Goal: Task Accomplishment & Management: Complete application form

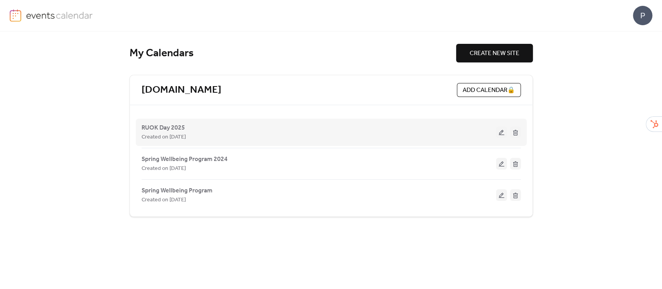
click at [500, 131] on button at bounding box center [501, 132] width 11 height 12
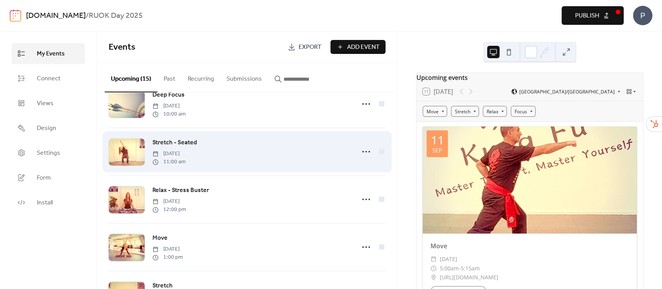
scroll to position [413, 0]
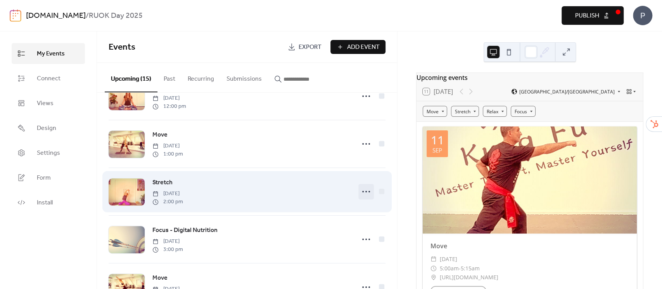
click at [361, 189] on icon at bounding box center [366, 191] width 12 height 12
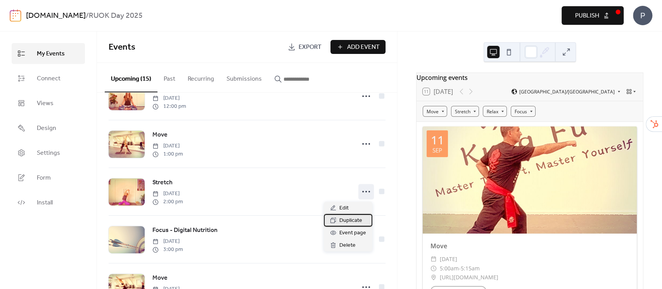
click at [345, 219] on span "Duplicate" at bounding box center [350, 220] width 23 height 9
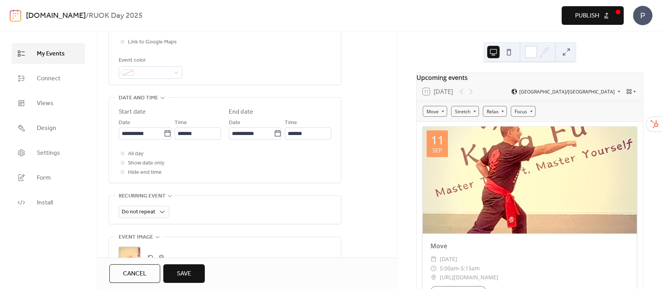
scroll to position [207, 0]
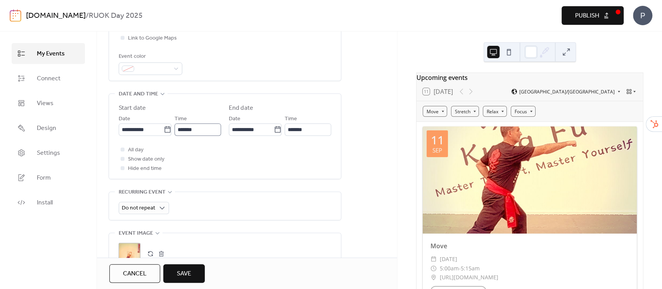
type input "**********"
click at [205, 129] on input "*******" at bounding box center [197, 129] width 47 height 12
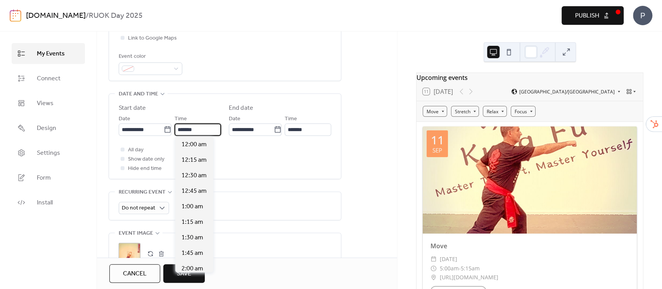
scroll to position [868, 0]
click at [190, 262] on div "4:00 pm" at bounding box center [194, 268] width 38 height 16
type input "*******"
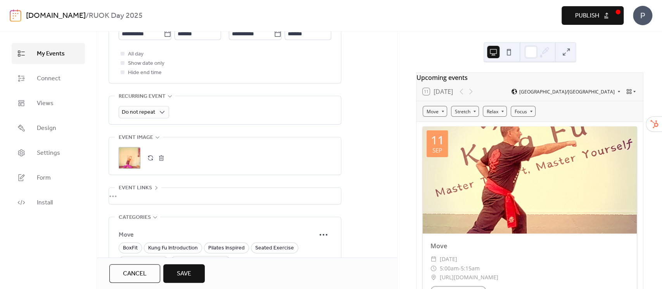
scroll to position [362, 0]
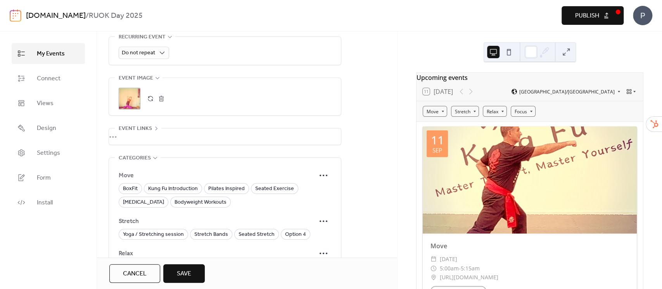
click at [146, 96] on button "button" at bounding box center [150, 98] width 11 height 11
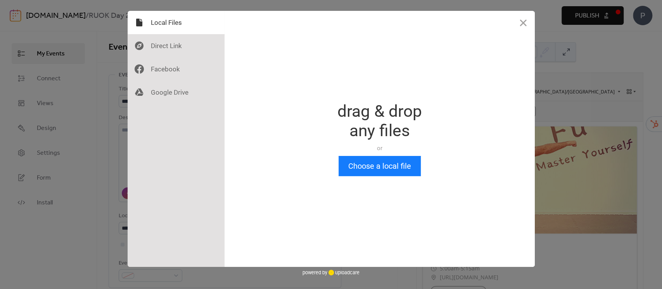
scroll to position [0, 0]
click at [372, 173] on button "Choose a local file" at bounding box center [379, 166] width 82 height 20
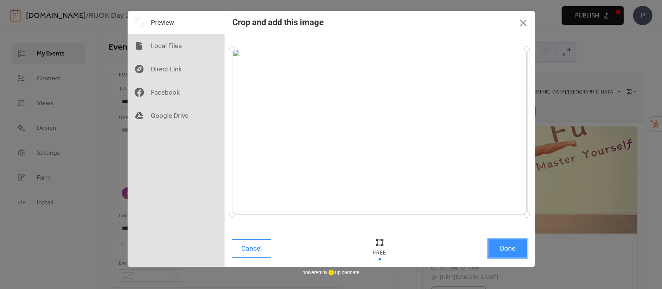
click at [511, 249] on button "Done" at bounding box center [507, 248] width 39 height 18
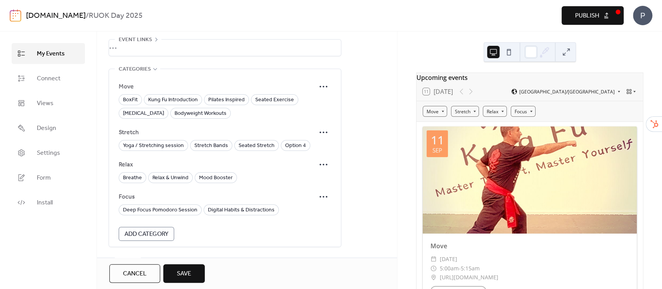
scroll to position [469, 0]
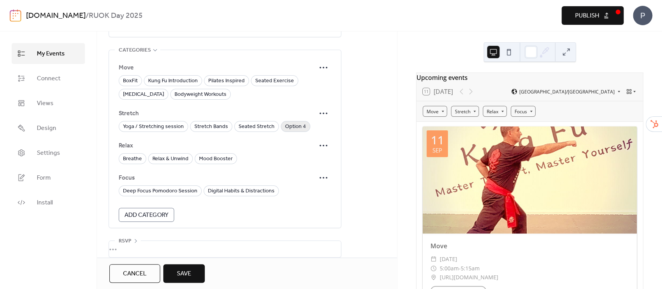
click at [286, 123] on span "Option 4" at bounding box center [295, 126] width 21 height 9
click at [323, 112] on circle at bounding box center [323, 113] width 2 height 2
click at [316, 128] on span "Edit" at bounding box center [313, 126] width 9 height 9
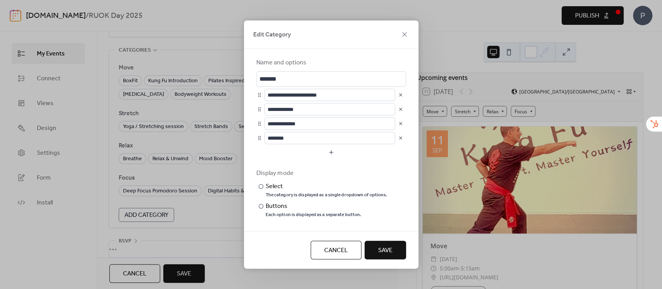
click at [398, 136] on button "button" at bounding box center [400, 137] width 11 height 11
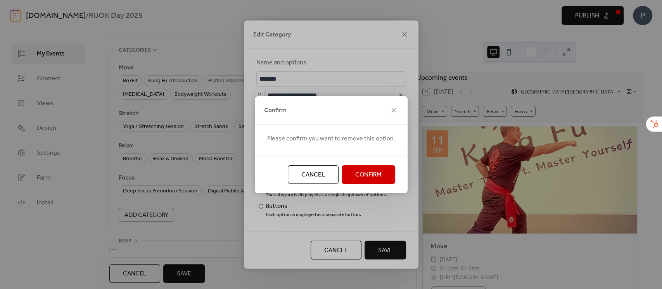
click at [374, 173] on span "Confirm" at bounding box center [368, 174] width 26 height 9
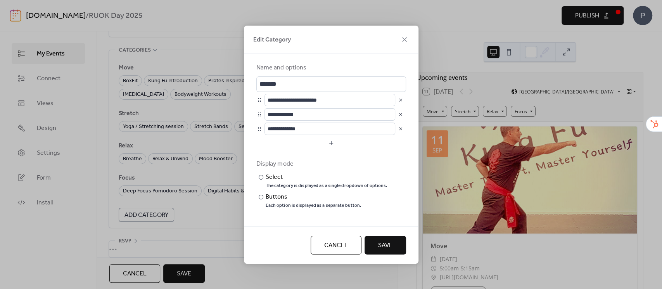
click at [385, 245] on span "Save" at bounding box center [385, 245] width 14 height 9
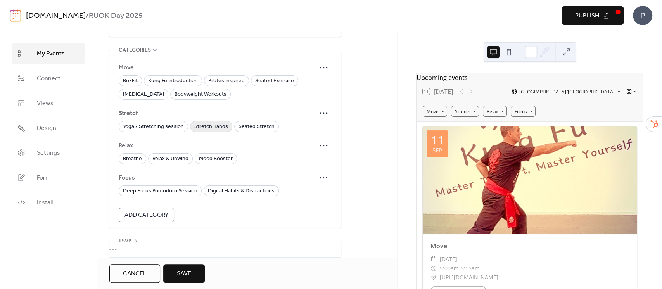
click at [214, 123] on span "Stretch Bands" at bounding box center [211, 126] width 34 height 9
click at [191, 271] on span "Save" at bounding box center [184, 273] width 14 height 9
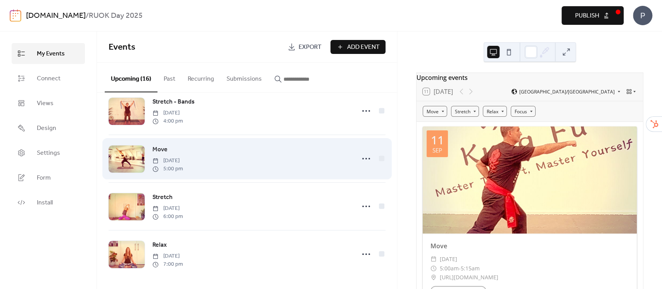
scroll to position [591, 0]
click at [364, 156] on icon at bounding box center [366, 158] width 12 height 12
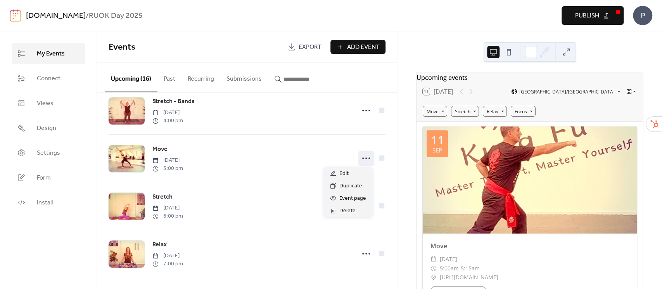
drag, startPoint x: 585, startPoint y: 13, endPoint x: 578, endPoint y: 14, distance: 7.1
click at [585, 13] on span "Publish" at bounding box center [587, 15] width 24 height 9
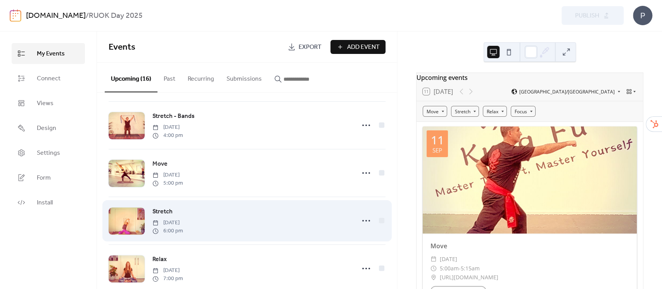
scroll to position [539, 0]
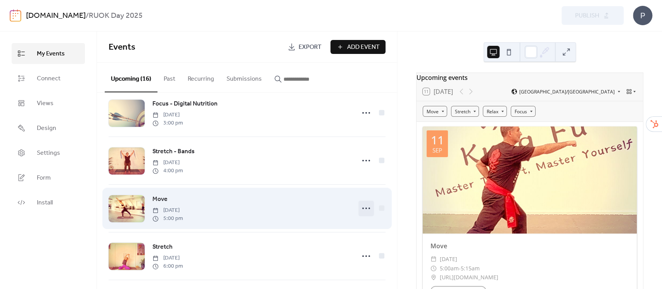
click at [363, 209] on icon at bounding box center [366, 208] width 12 height 12
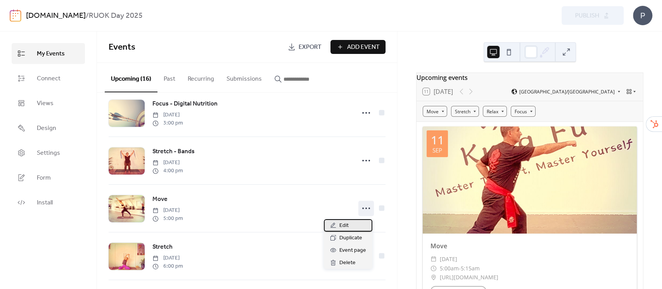
click at [346, 226] on span "Edit" at bounding box center [343, 225] width 9 height 9
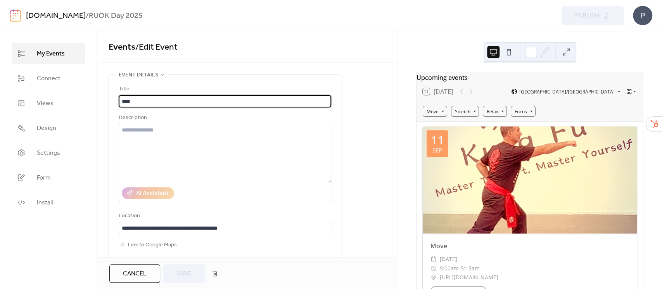
drag, startPoint x: 148, startPoint y: 102, endPoint x: 157, endPoint y: 99, distance: 9.2
click at [89, 101] on div "**********" at bounding box center [331, 159] width 662 height 257
click at [157, 98] on input "****" at bounding box center [225, 101] width 212 height 12
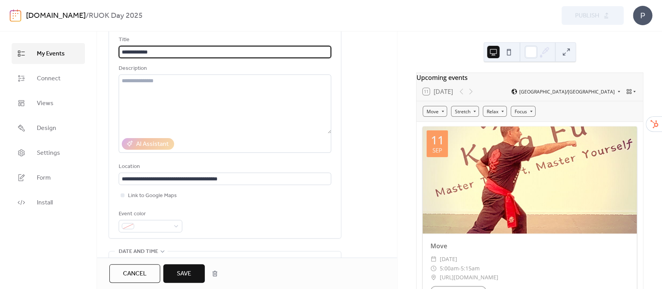
scroll to position [207, 0]
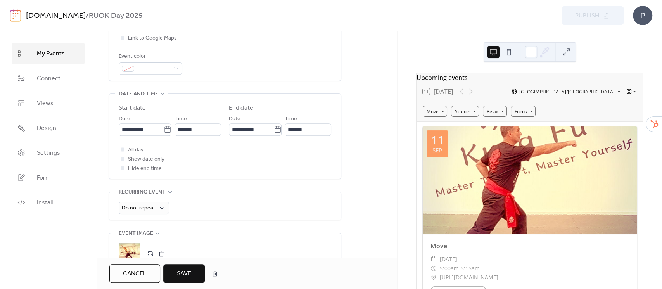
type input "**********"
click at [149, 252] on button "button" at bounding box center [150, 253] width 11 height 11
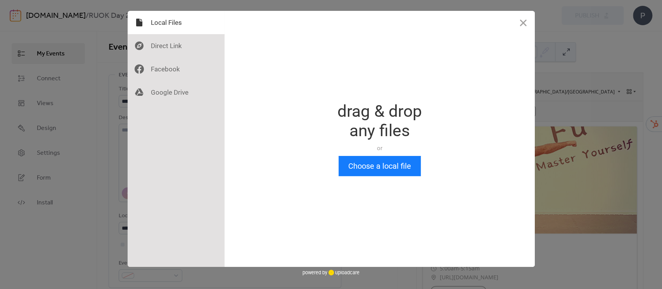
scroll to position [0, 0]
click at [365, 164] on button "Choose a local file" at bounding box center [379, 166] width 82 height 20
click at [521, 24] on button "Close" at bounding box center [522, 22] width 23 height 23
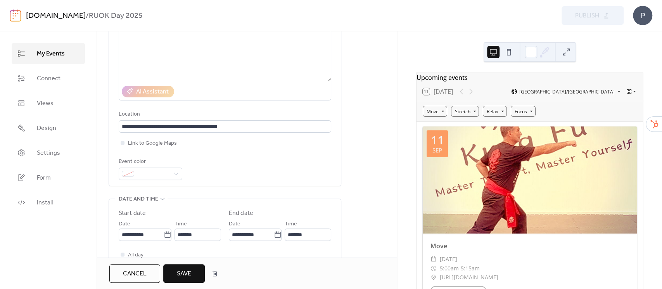
scroll to position [108, 0]
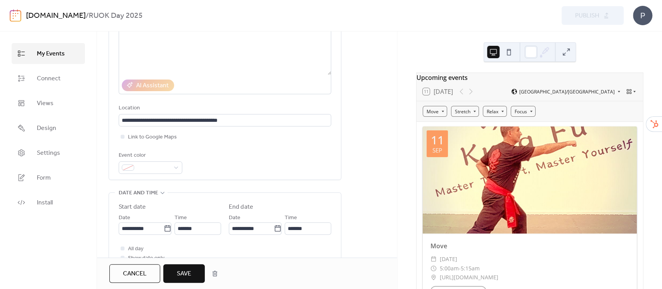
drag, startPoint x: 131, startPoint y: 279, endPoint x: 136, endPoint y: 273, distance: 8.2
click at [131, 278] on span "Cancel" at bounding box center [135, 273] width 24 height 9
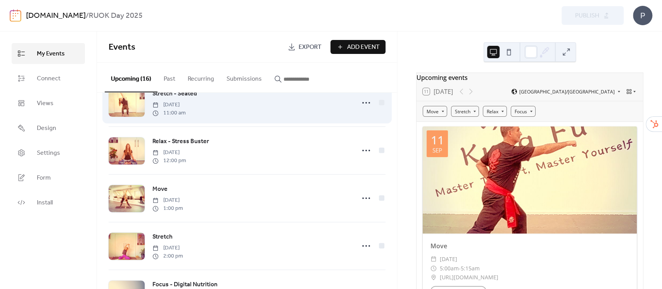
scroll to position [465, 0]
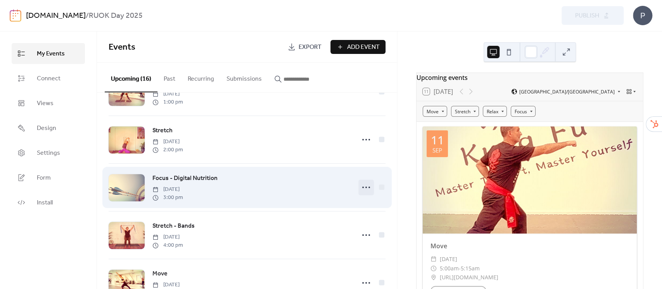
click at [363, 186] on icon at bounding box center [366, 187] width 12 height 12
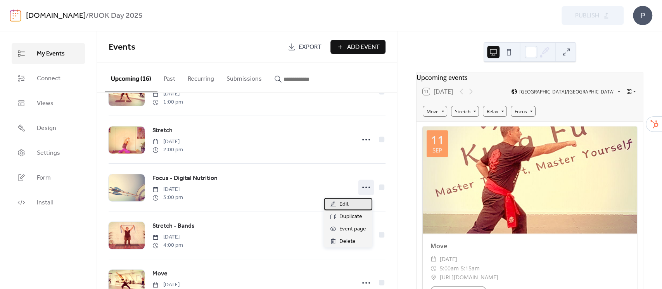
click at [336, 203] on icon at bounding box center [333, 204] width 6 height 6
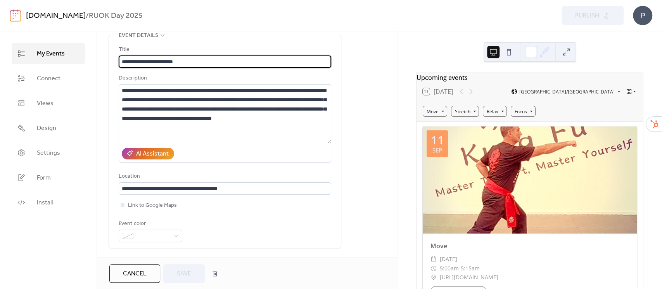
scroll to position [52, 0]
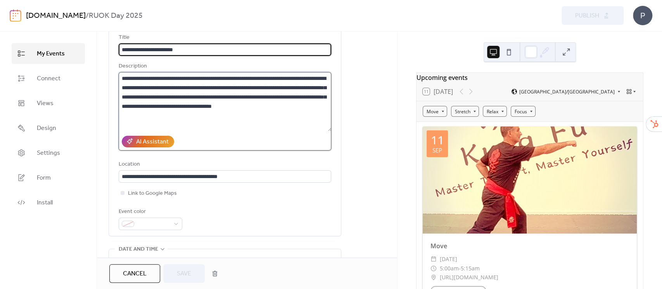
click at [173, 118] on textarea "**********" at bounding box center [225, 101] width 213 height 59
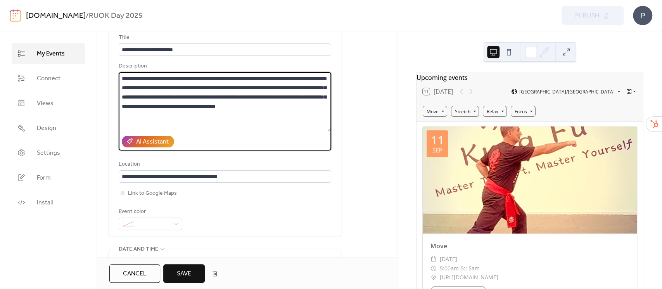
scroll to position [8, 0]
paste textarea "**********"
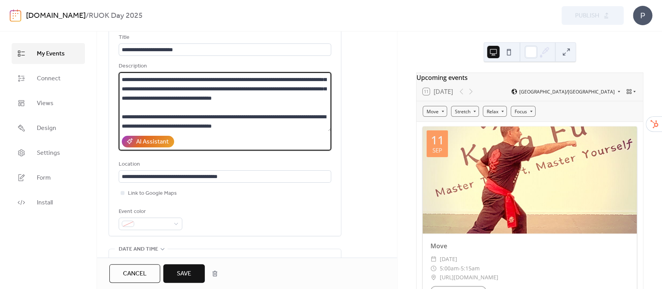
scroll to position [27, 0]
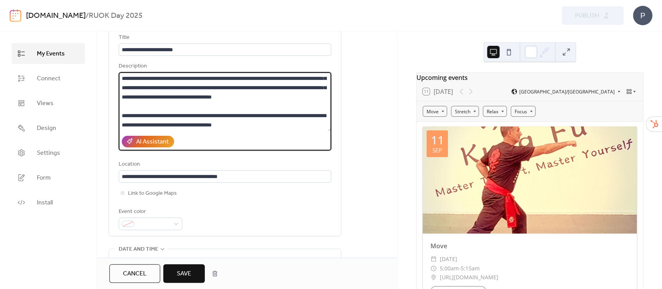
click at [121, 115] on textarea "**********" at bounding box center [225, 101] width 213 height 59
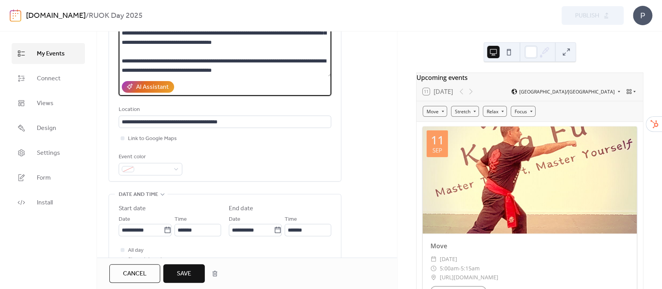
scroll to position [362, 0]
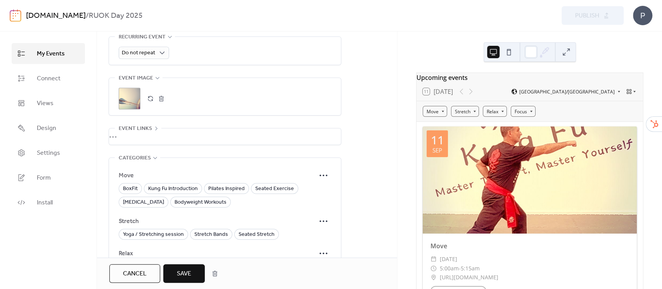
type textarea "**********"
click at [150, 95] on button "button" at bounding box center [150, 98] width 11 height 11
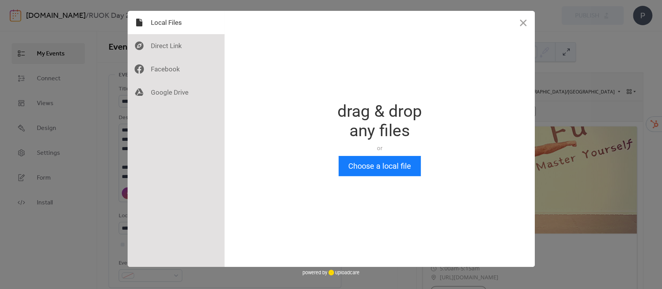
scroll to position [0, 0]
click at [374, 171] on button "Choose a local file" at bounding box center [379, 166] width 82 height 20
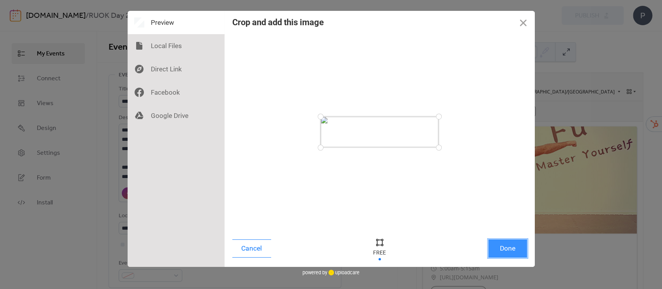
click at [498, 246] on button "Done" at bounding box center [507, 248] width 39 height 18
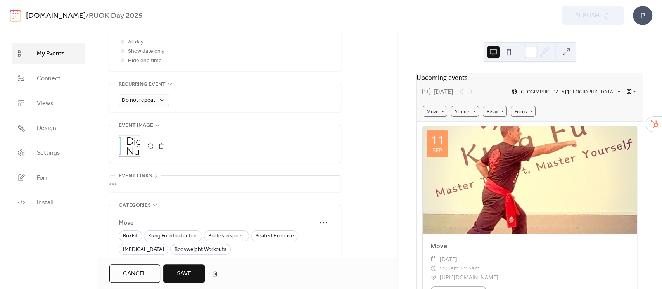
click at [133, 143] on div ";" at bounding box center [130, 146] width 22 height 22
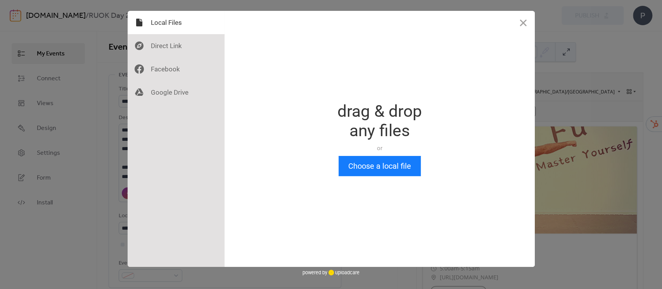
click at [524, 19] on button "Close" at bounding box center [522, 22] width 23 height 23
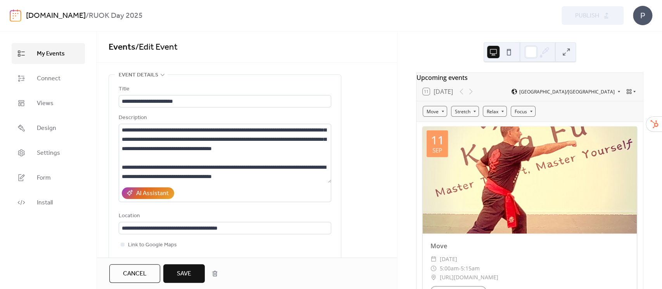
click at [188, 274] on span "Save" at bounding box center [184, 273] width 14 height 9
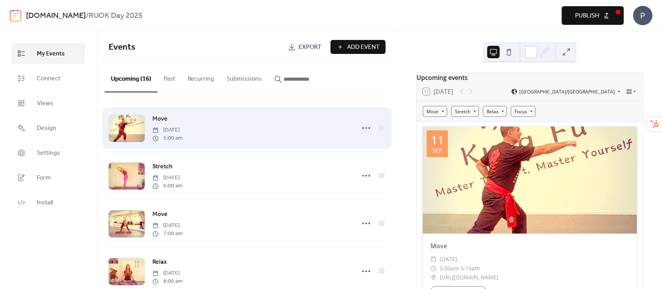
click at [120, 126] on div at bounding box center [127, 128] width 36 height 27
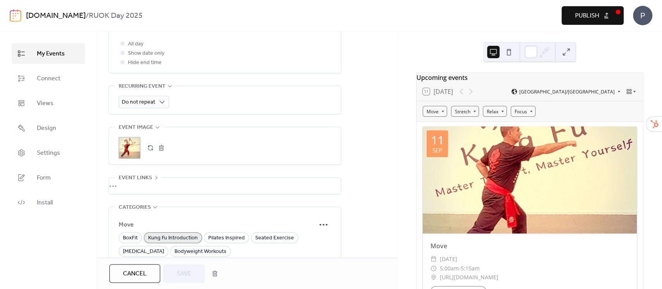
scroll to position [413, 0]
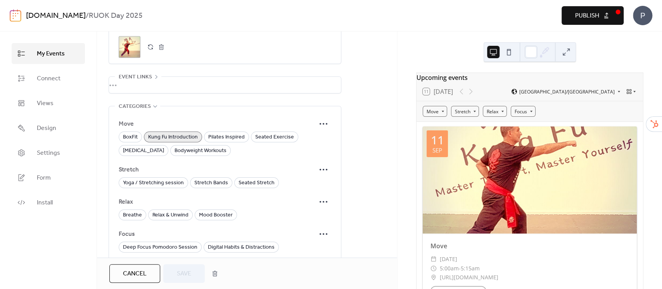
click at [126, 84] on div "•••" at bounding box center [225, 85] width 232 height 16
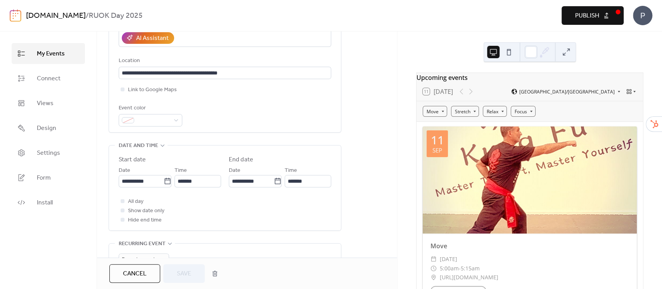
scroll to position [465, 0]
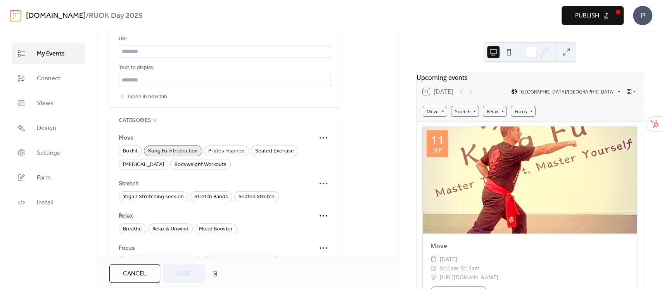
click at [151, 277] on button "Cancel" at bounding box center [134, 273] width 51 height 19
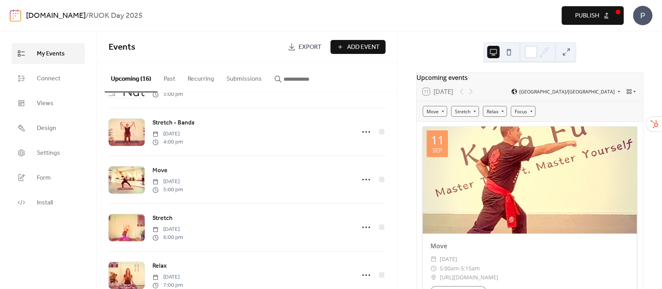
scroll to position [591, 0]
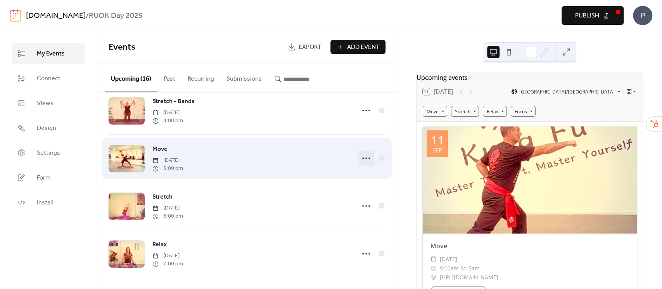
click at [362, 157] on icon at bounding box center [366, 158] width 12 height 12
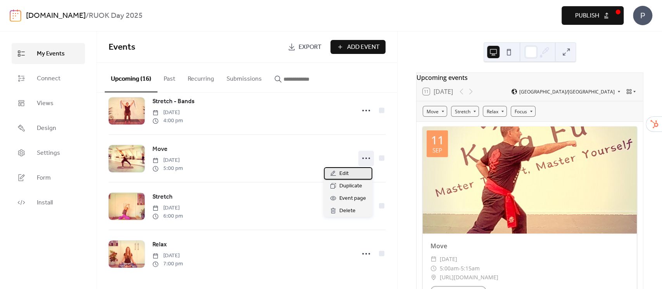
click at [343, 175] on span "Edit" at bounding box center [343, 173] width 9 height 9
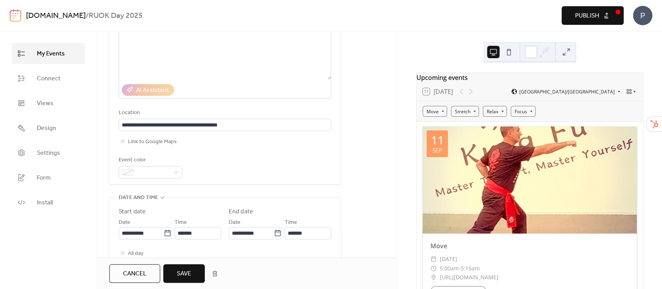
scroll to position [310, 0]
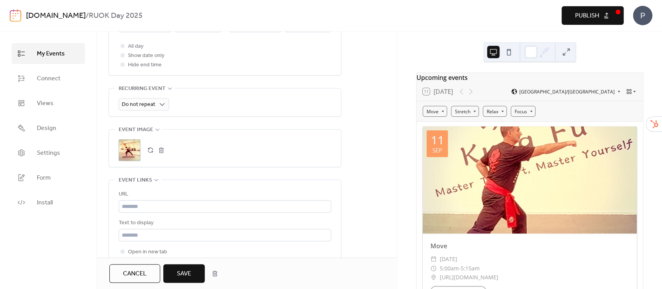
type input "**********"
click at [147, 149] on button "button" at bounding box center [150, 150] width 11 height 11
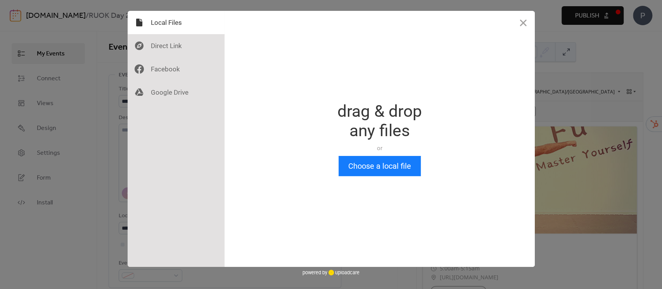
scroll to position [0, 0]
click at [395, 168] on button "Choose a local file" at bounding box center [379, 166] width 82 height 20
click at [523, 22] on button "Close" at bounding box center [522, 22] width 23 height 23
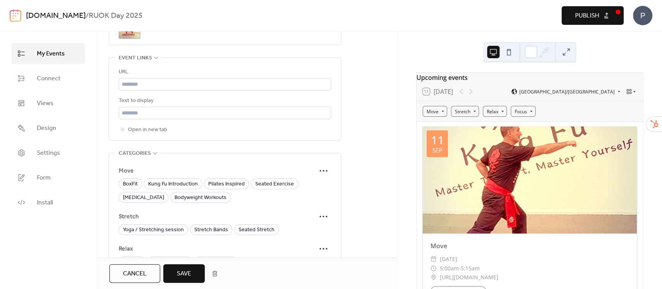
scroll to position [517, 0]
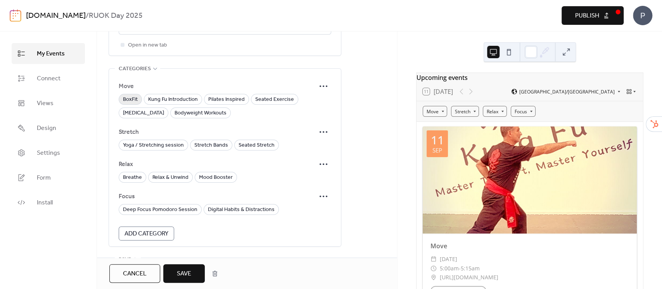
click at [123, 95] on span "BoxFit" at bounding box center [130, 99] width 15 height 9
click at [588, 17] on span "Publish" at bounding box center [587, 15] width 24 height 9
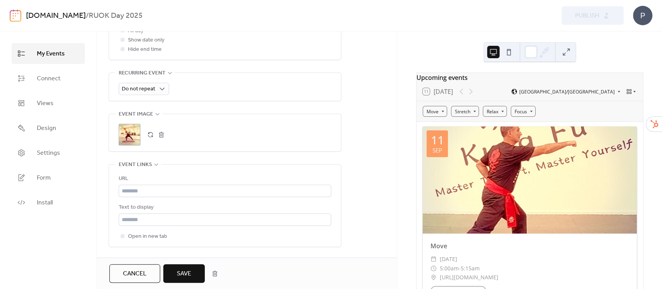
scroll to position [310, 0]
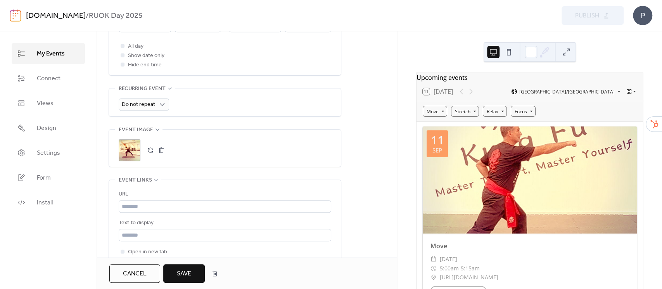
click at [150, 146] on button "button" at bounding box center [150, 150] width 11 height 11
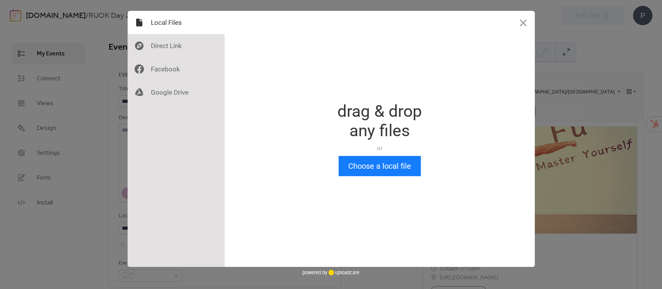
scroll to position [0, 0]
click at [374, 167] on button "Choose a local file" at bounding box center [379, 166] width 82 height 20
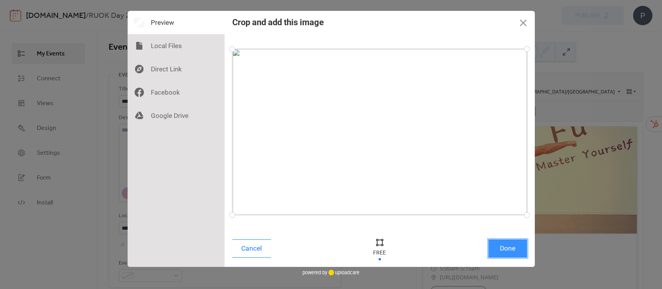
click at [515, 250] on button "Done" at bounding box center [507, 248] width 39 height 18
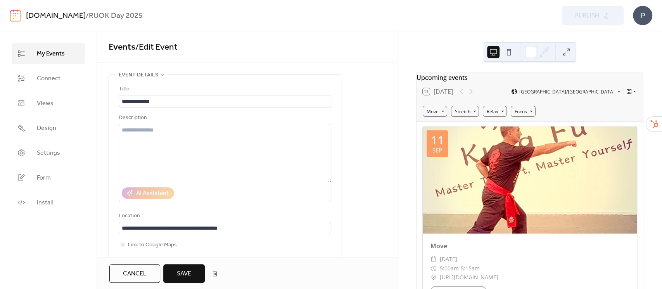
click at [187, 273] on span "Save" at bounding box center [184, 273] width 14 height 9
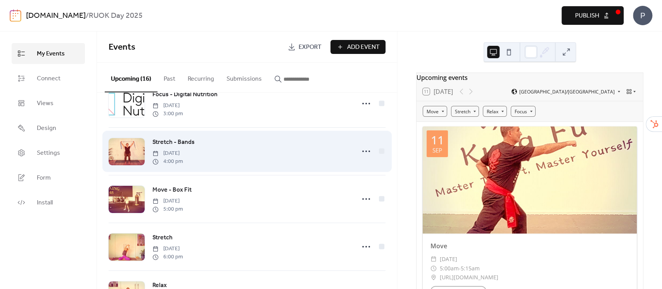
scroll to position [568, 0]
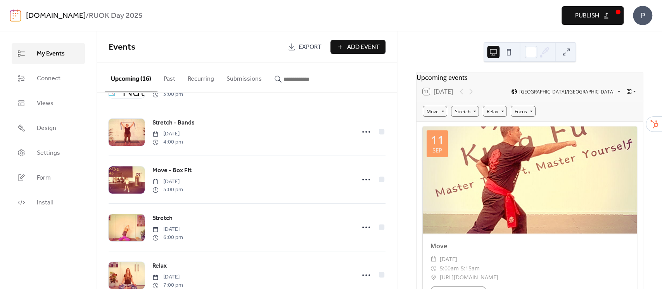
click at [589, 16] on span "Publish" at bounding box center [587, 15] width 24 height 9
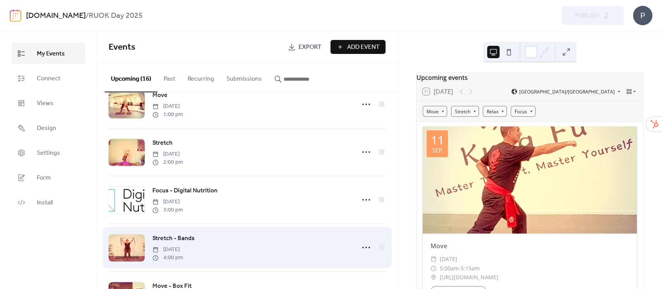
scroll to position [488, 0]
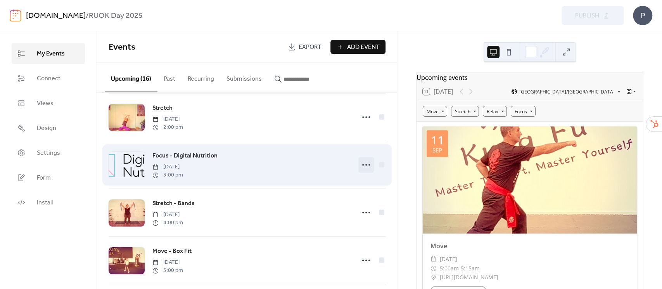
click at [368, 165] on icon at bounding box center [366, 165] width 12 height 12
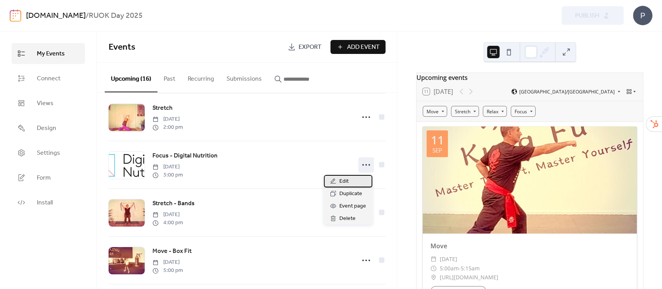
click at [345, 182] on span "Edit" at bounding box center [343, 181] width 9 height 9
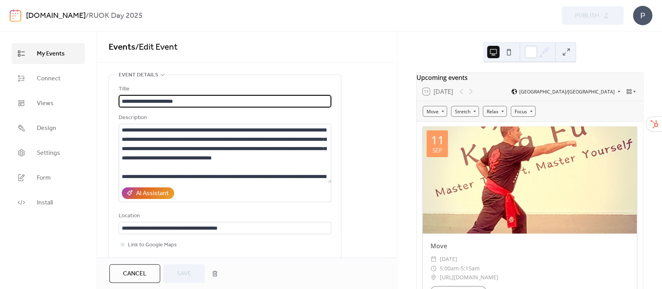
scroll to position [310, 0]
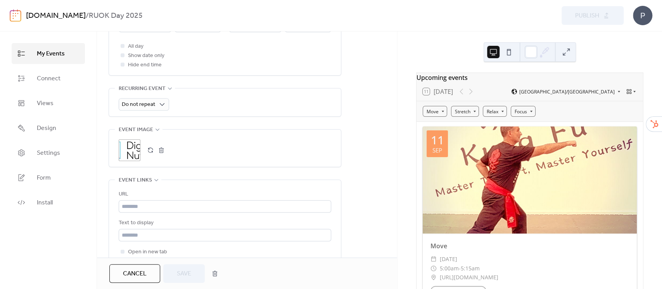
click at [152, 147] on button "button" at bounding box center [150, 150] width 11 height 11
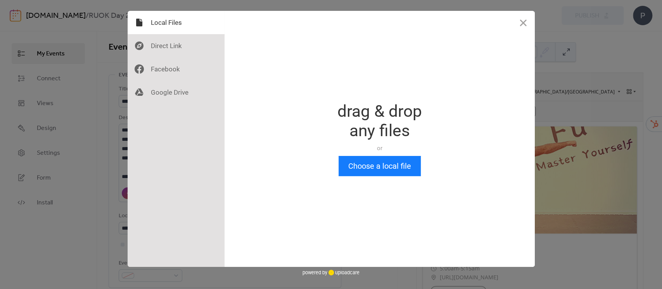
scroll to position [0, 0]
click at [362, 163] on button "Choose a local file" at bounding box center [379, 166] width 82 height 20
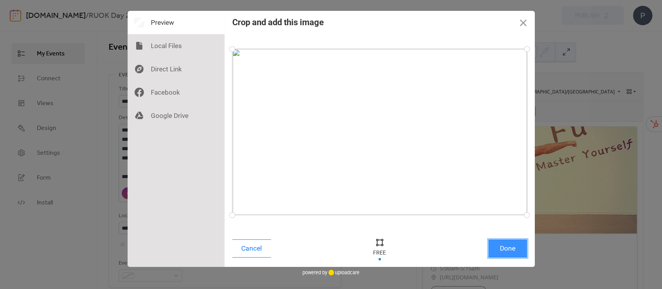
click at [498, 251] on button "Done" at bounding box center [507, 248] width 39 height 18
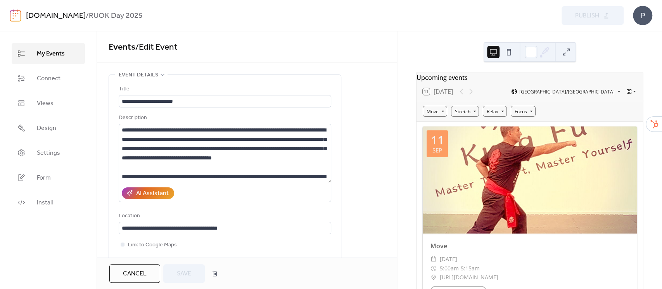
scroll to position [314, 0]
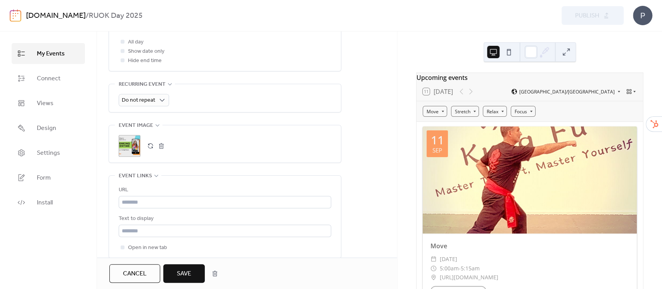
drag, startPoint x: 187, startPoint y: 270, endPoint x: 217, endPoint y: 252, distance: 35.2
click at [186, 269] on span "Save" at bounding box center [184, 273] width 14 height 9
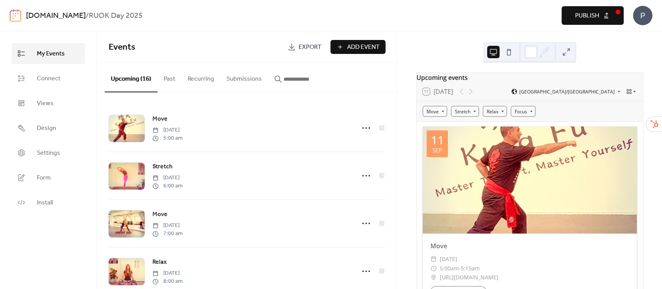
click at [585, 14] on span "Publish" at bounding box center [587, 15] width 24 height 9
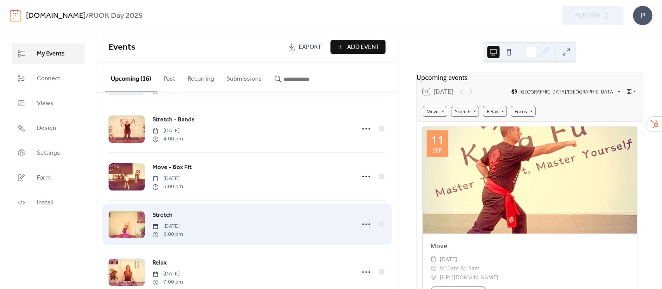
scroll to position [591, 0]
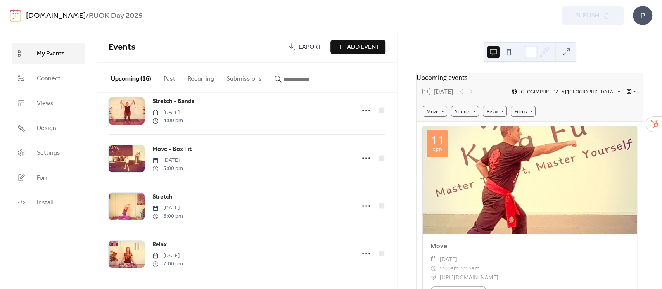
click at [57, 236] on div "My Events Connect Views Design Settings Form Install" at bounding box center [48, 159] width 97 height 257
